Goal: Information Seeking & Learning: Learn about a topic

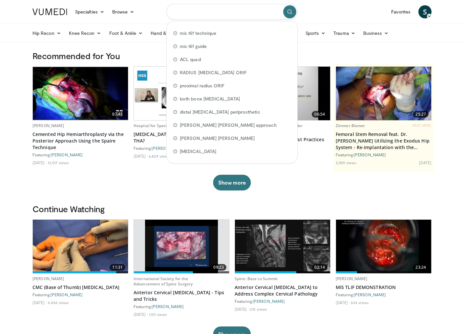
click at [217, 15] on input "Search topics, interventions" at bounding box center [231, 12] width 131 height 16
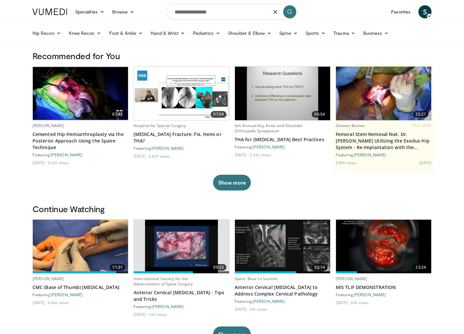
type input "**********"
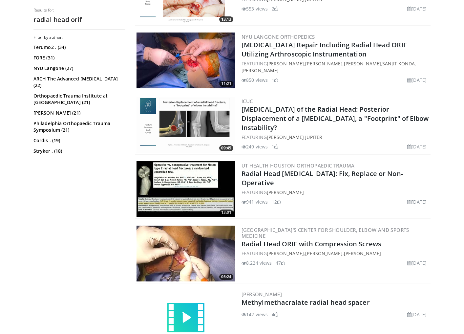
scroll to position [236, 0]
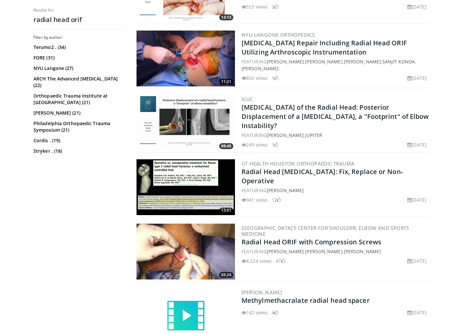
click at [227, 259] on img at bounding box center [185, 251] width 98 height 56
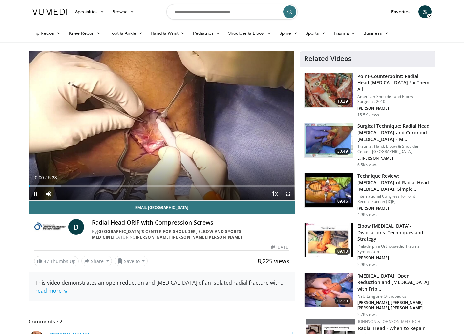
click at [235, 249] on div "8,225 views January 20, 2018" at bounding box center [161, 247] width 255 height 6
click at [286, 190] on span "Video Player" at bounding box center [287, 193] width 13 height 13
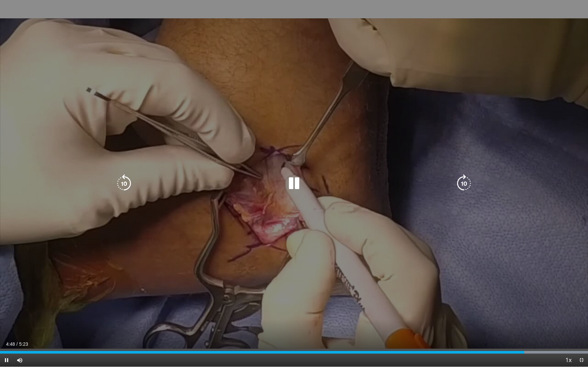
click at [271, 192] on div "10 seconds Tap to unmute" at bounding box center [294, 183] width 588 height 367
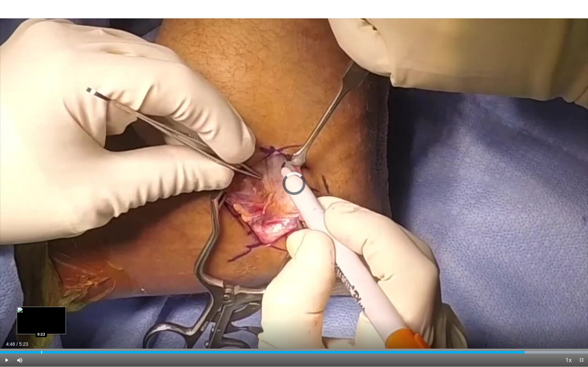
click at [41, 333] on div "Loaded : 100.00% 4:48 0:22" at bounding box center [294, 351] width 588 height 6
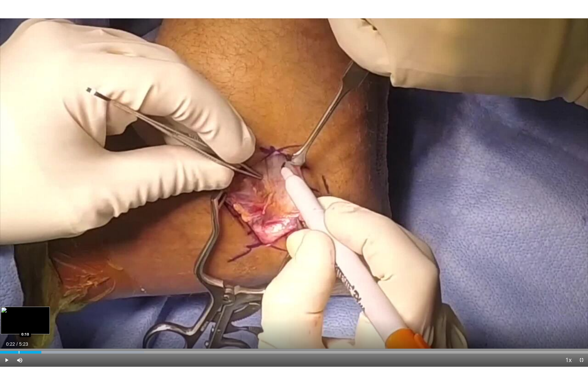
click at [19, 333] on div "Progress Bar" at bounding box center [19, 352] width 1 height 3
click at [9, 333] on div "Progress Bar" at bounding box center [9, 352] width 1 height 3
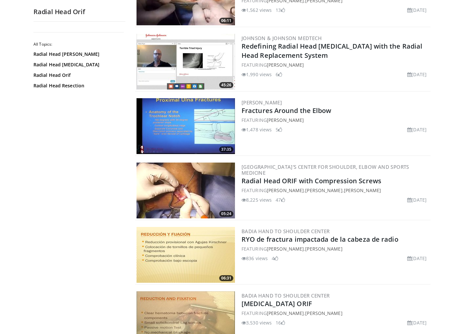
scroll to position [815, 0]
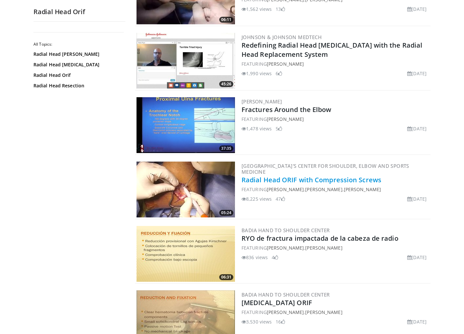
click at [316, 176] on link "Radial Head ORIF with Compression Screws" at bounding box center [311, 179] width 140 height 9
click at [219, 200] on img at bounding box center [185, 189] width 98 height 56
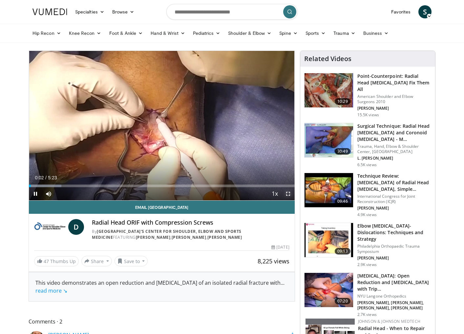
click at [288, 191] on span "Video Player" at bounding box center [287, 193] width 13 height 13
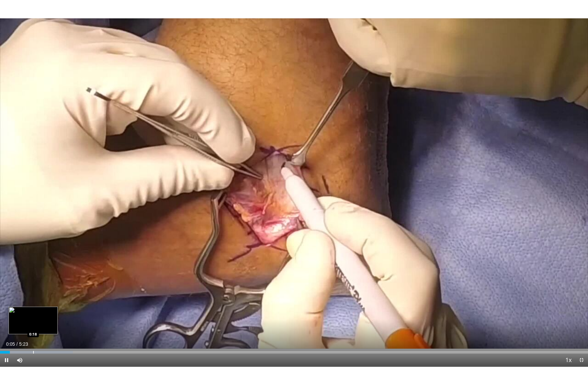
click at [33, 333] on div "Progress Bar" at bounding box center [33, 352] width 1 height 3
click at [43, 333] on div "Progress Bar" at bounding box center [43, 352] width 1 height 3
click at [51, 333] on div "Progress Bar" at bounding box center [51, 352] width 1 height 3
click at [60, 333] on div "Progress Bar" at bounding box center [60, 352] width 1 height 3
click at [66, 333] on div "Progress Bar" at bounding box center [66, 352] width 1 height 3
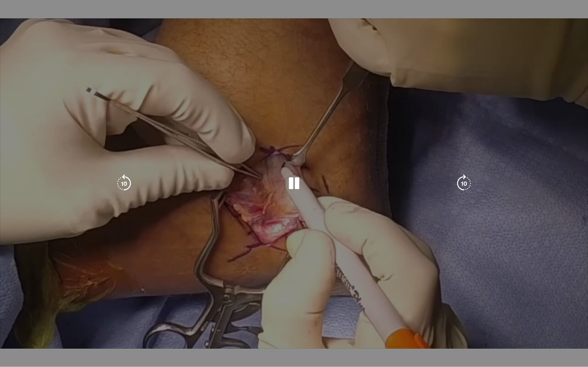
click at [71, 333] on div "Loaded : 30.65% 0:36 0:38" at bounding box center [294, 364] width 588 height 6
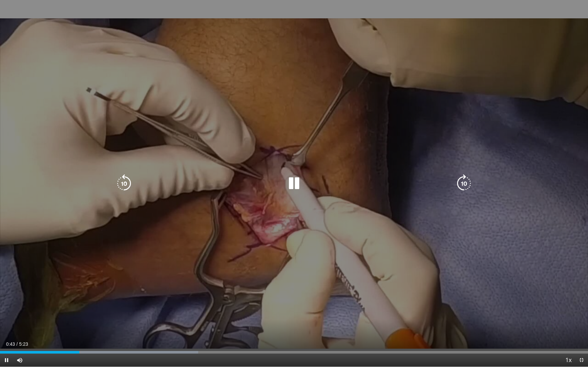
click at [463, 276] on div "10 seconds Tap to unmute" at bounding box center [294, 183] width 588 height 367
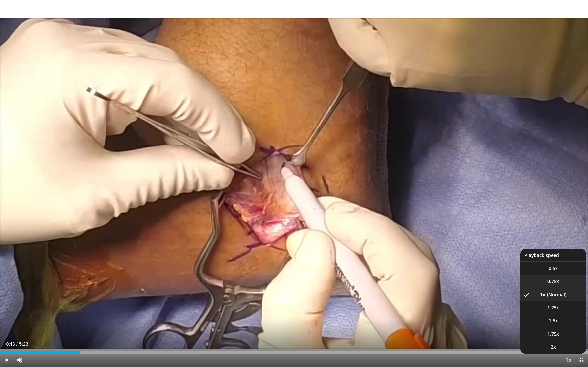
click at [463, 282] on li "0.75x" at bounding box center [553, 281] width 66 height 13
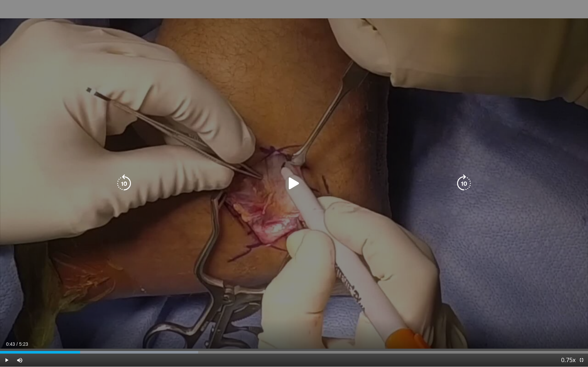
click at [290, 184] on icon "Video Player" at bounding box center [294, 183] width 18 height 18
click at [259, 165] on div "10 seconds Tap to unmute" at bounding box center [294, 183] width 588 height 367
click at [197, 239] on div "10 seconds Tap to unmute" at bounding box center [294, 183] width 588 height 367
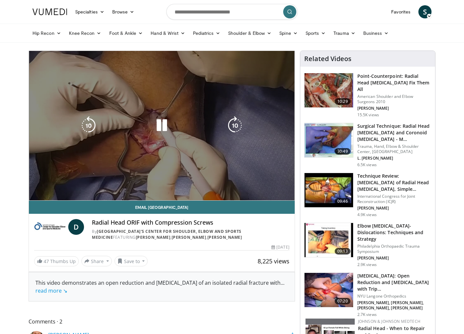
click at [211, 98] on div "10 seconds Tap to unmute" at bounding box center [162, 125] width 266 height 149
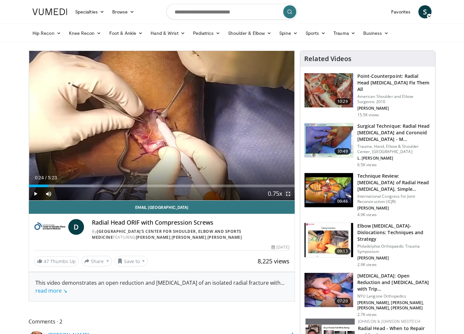
click at [290, 196] on span "Video Player" at bounding box center [287, 193] width 13 height 13
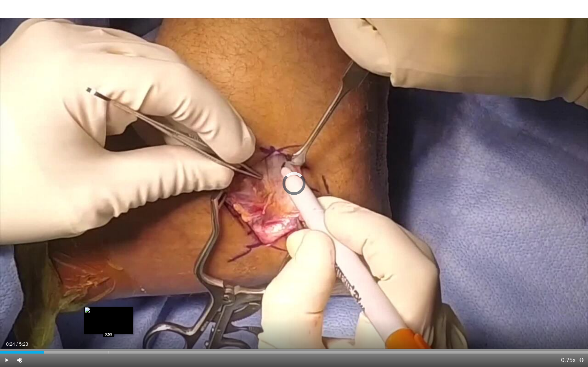
click at [109, 333] on div "Progress Bar" at bounding box center [109, 352] width 1 height 3
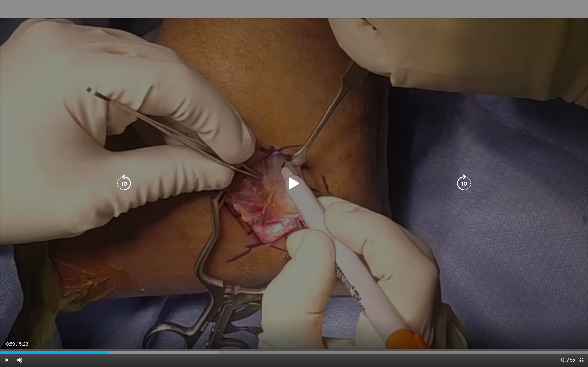
click at [291, 173] on div "10 seconds Tap to unmute" at bounding box center [294, 183] width 588 height 367
click at [254, 238] on div "10 seconds Tap to unmute" at bounding box center [294, 183] width 588 height 367
click at [239, 199] on div "10 seconds Tap to unmute" at bounding box center [294, 183] width 588 height 367
click at [276, 298] on div "10 seconds Tap to unmute" at bounding box center [294, 183] width 588 height 367
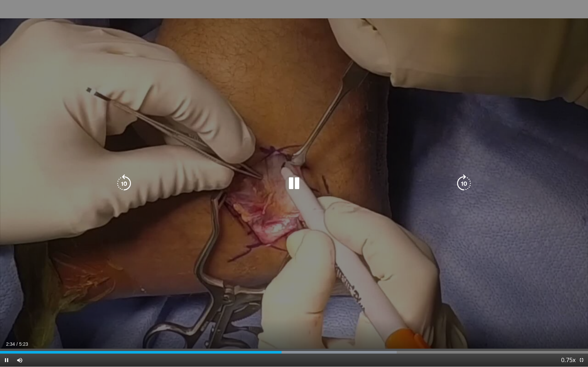
click at [463, 262] on div "10 seconds Tap to unmute" at bounding box center [294, 183] width 588 height 367
drag, startPoint x: 491, startPoint y: 212, endPoint x: 478, endPoint y: 212, distance: 12.5
click at [463, 212] on div "10 seconds Tap to unmute" at bounding box center [294, 183] width 588 height 367
click at [463, 181] on div "10 seconds Tap to unmute" at bounding box center [294, 183] width 588 height 367
click at [436, 182] on div "Video Player" at bounding box center [293, 183] width 353 height 13
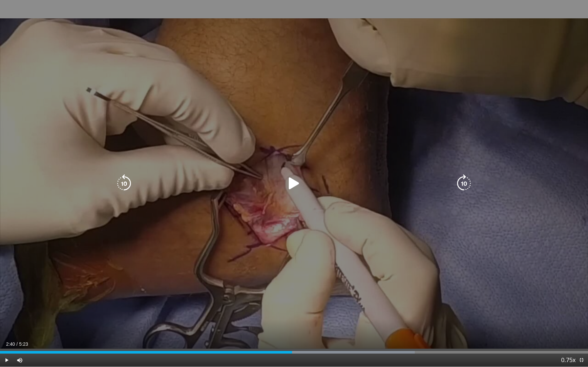
click at [411, 176] on div "10 seconds Tap to unmute" at bounding box center [294, 183] width 588 height 367
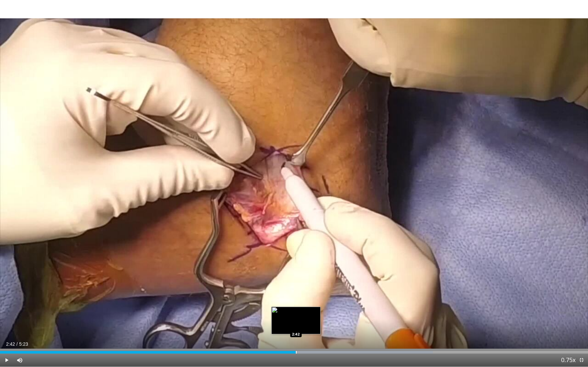
click at [295, 333] on div "Loaded : 73.59% 2:42 2:42" at bounding box center [294, 351] width 588 height 6
click at [286, 333] on div "Loaded : 73.59% 2:43 2:39" at bounding box center [294, 351] width 588 height 6
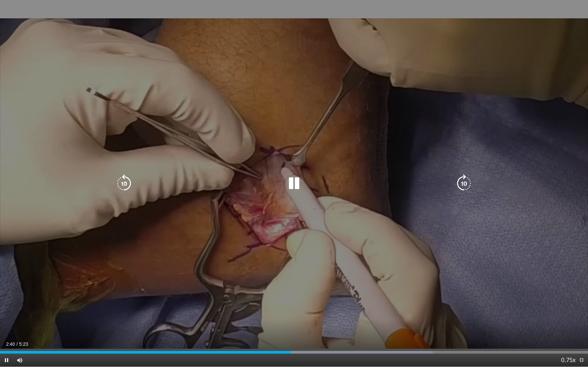
click at [290, 190] on icon "Video Player" at bounding box center [294, 183] width 18 height 18
